Goal: Information Seeking & Learning: Learn about a topic

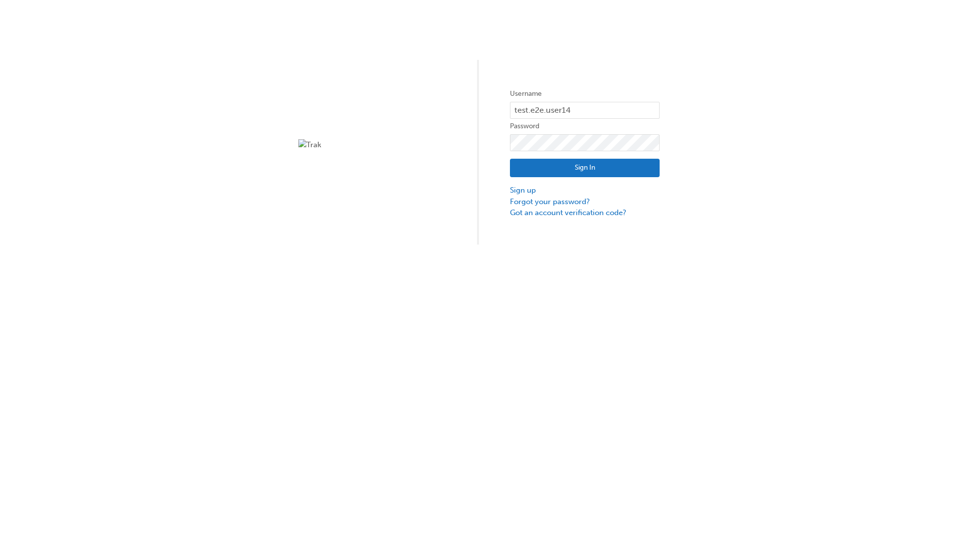
type input "test.e2e.user14"
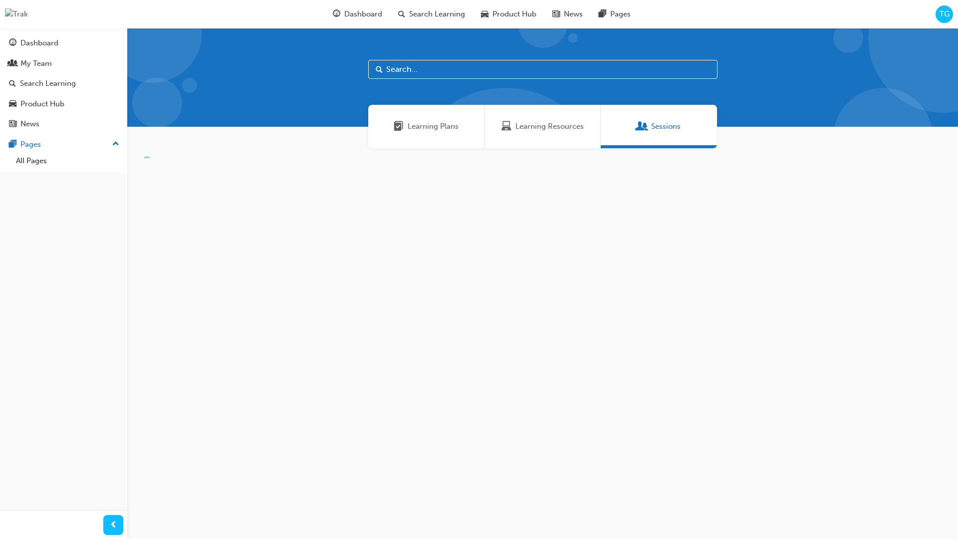
scroll to position [32, 0]
